Goal: Task Accomplishment & Management: Use online tool/utility

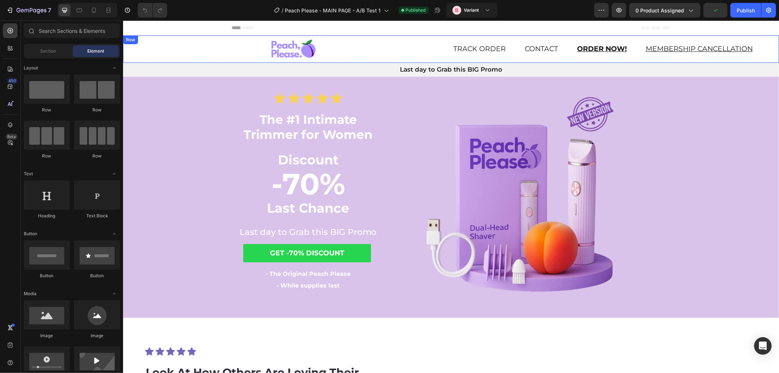
click at [132, 52] on div "Image" at bounding box center [286, 48] width 327 height 27
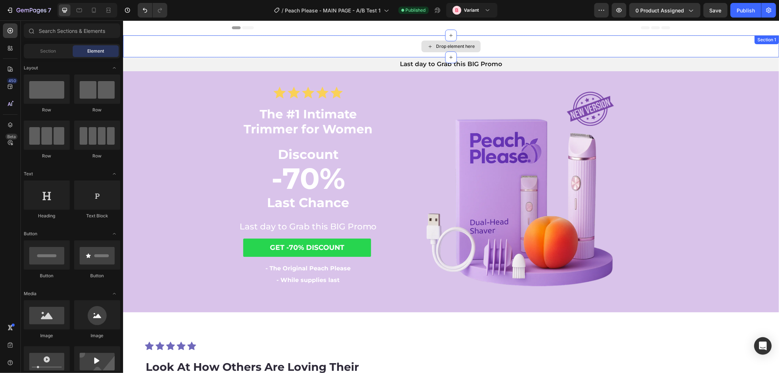
click at [162, 52] on div "Drop element here" at bounding box center [451, 46] width 656 height 22
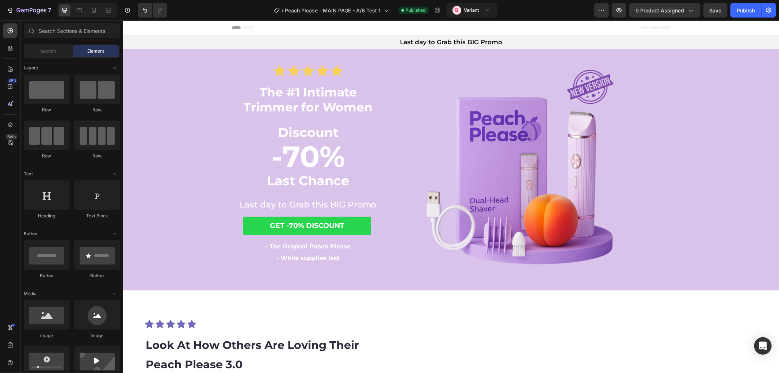
click at [141, 27] on span "Header" at bounding box center [145, 27] width 16 height 7
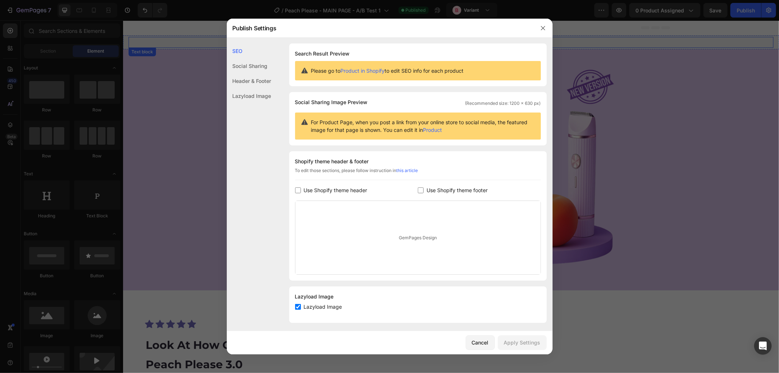
scroll to position [4, 0]
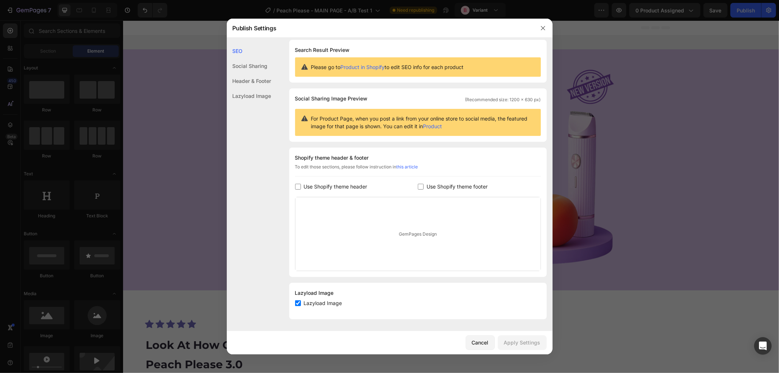
click at [329, 188] on span "Use Shopify theme header" at bounding box center [336, 186] width 64 height 9
checkbox input "true"
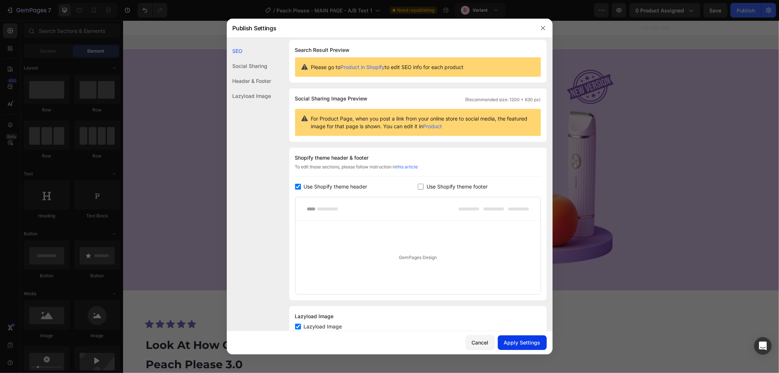
click at [536, 346] on button "Apply Settings" at bounding box center [522, 342] width 49 height 15
drag, startPoint x: 543, startPoint y: 29, endPoint x: 419, endPoint y: 18, distance: 125.1
click at [543, 29] on icon "button" at bounding box center [543, 28] width 6 height 6
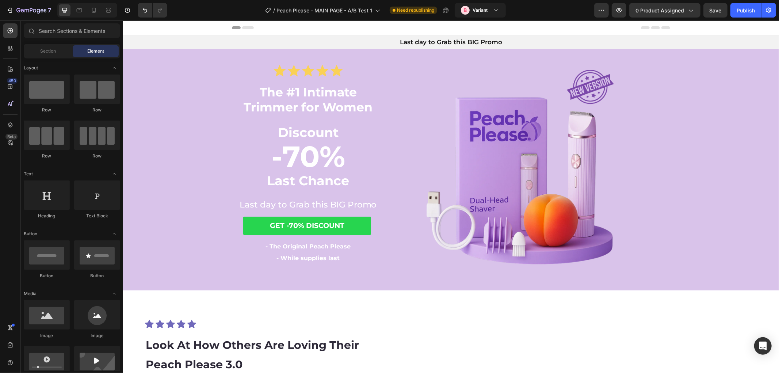
click at [750, 19] on div "7 Version history / Peach Please - MAIN PAGE - A/B Test 1 Need republishing B V…" at bounding box center [389, 10] width 779 height 21
click at [748, 16] on button "Publish" at bounding box center [746, 10] width 31 height 15
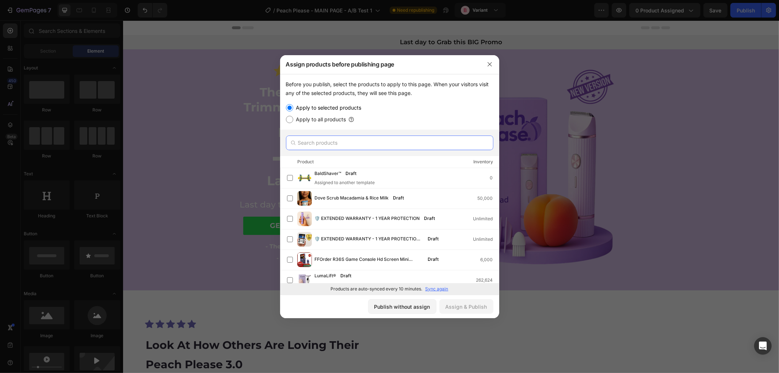
click at [342, 141] on input "text" at bounding box center [389, 143] width 207 height 15
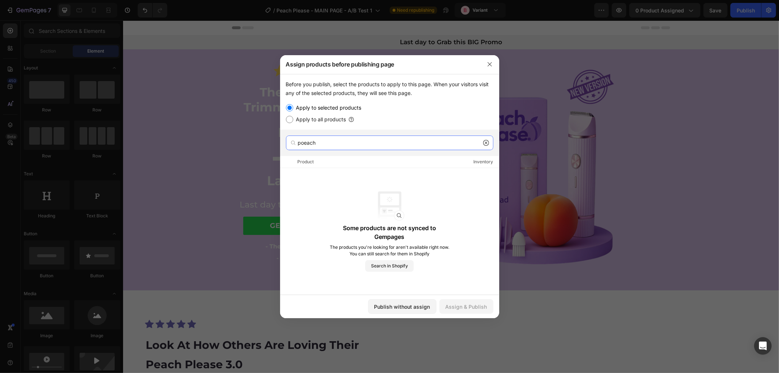
drag, startPoint x: 330, startPoint y: 145, endPoint x: 256, endPoint y: 141, distance: 74.6
click at [262, 143] on div "Assign products before publishing page Before you publish, select the products …" at bounding box center [389, 186] width 779 height 373
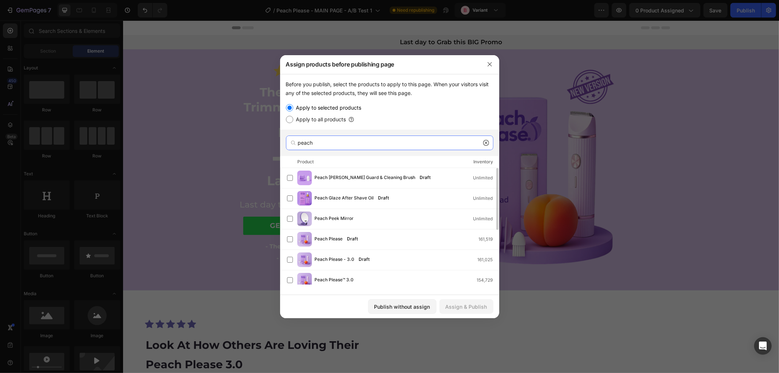
scroll to position [41, 0]
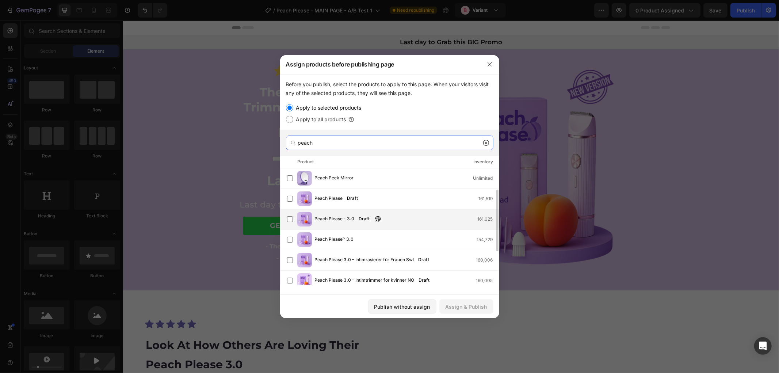
type input "peach"
click at [423, 218] on div "Peach Please - 3.0 Draft 161,025" at bounding box center [407, 219] width 184 height 8
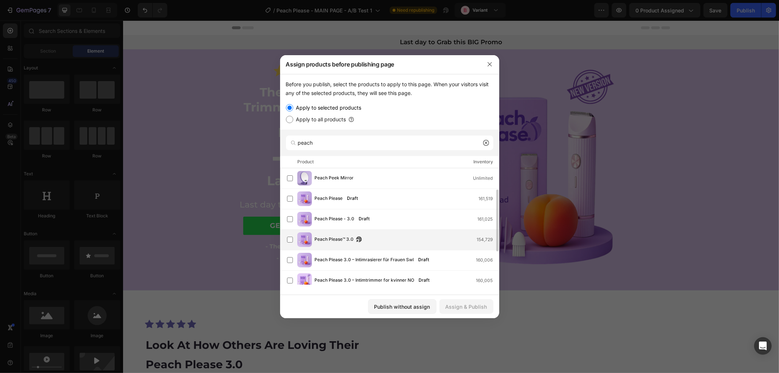
click at [418, 237] on div "Peach Please™ 3.0 154,729" at bounding box center [407, 240] width 184 height 8
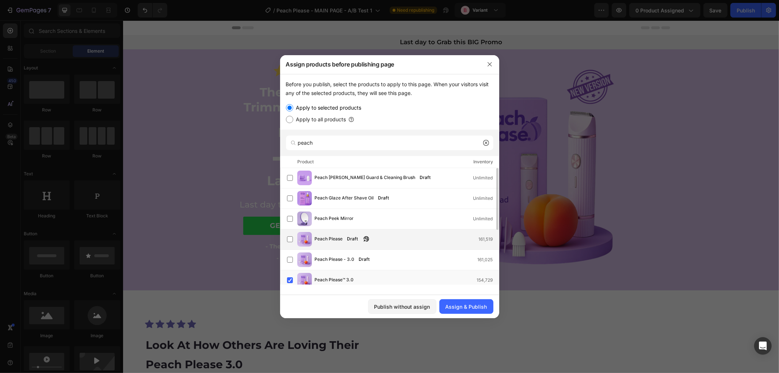
scroll to position [103, 0]
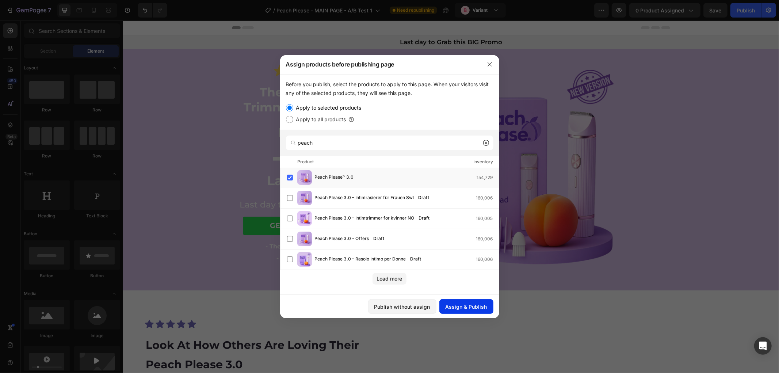
click at [487, 305] on div "Assign & Publish" at bounding box center [467, 307] width 42 height 8
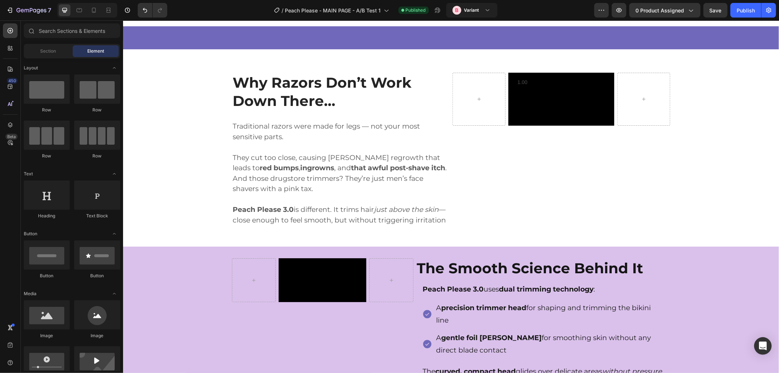
scroll to position [690, 0]
